Goal: Check status

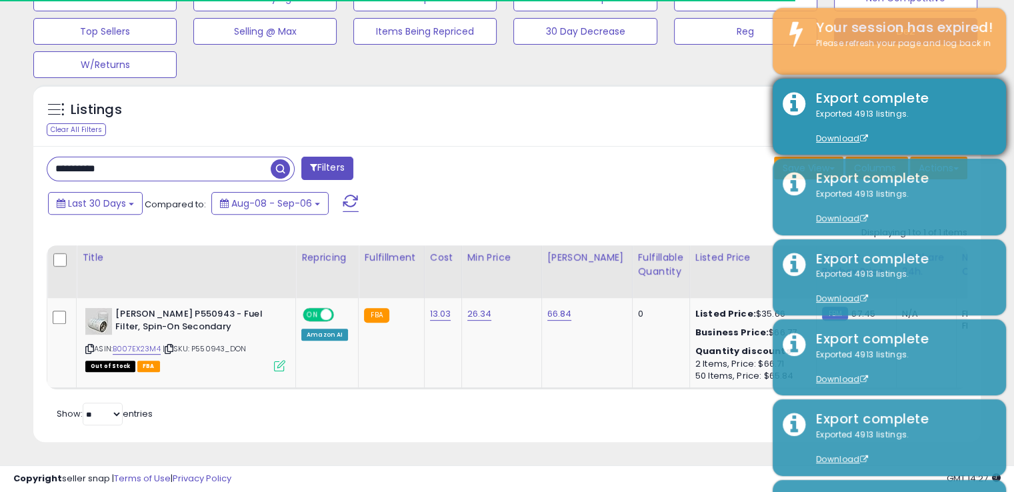
scroll to position [273, 548]
